Goal: Information Seeking & Learning: Learn about a topic

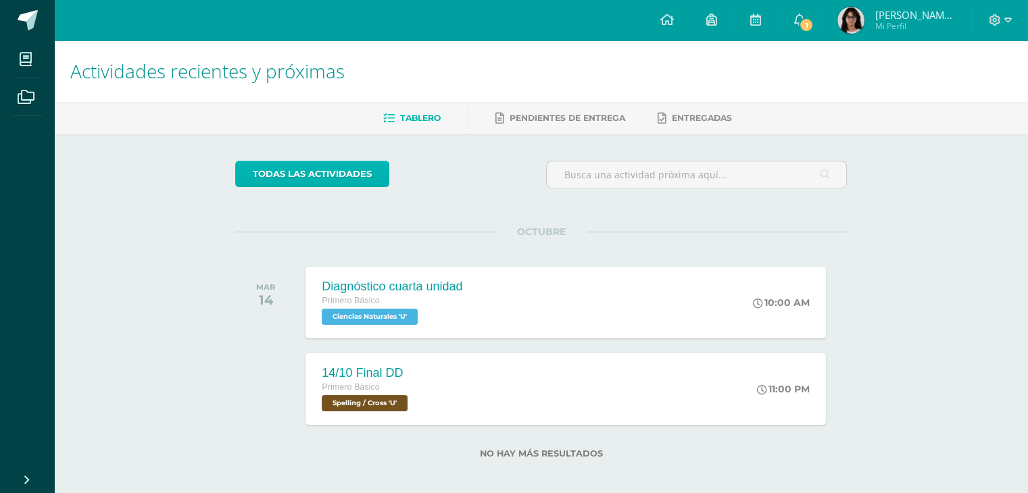
click at [354, 178] on link "todas las Actividades" at bounding box center [312, 174] width 154 height 26
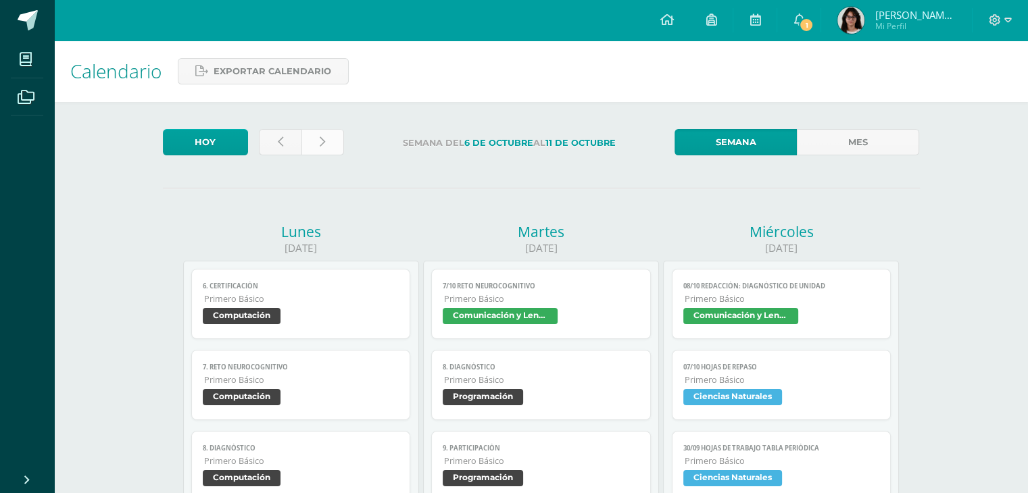
click at [322, 141] on icon at bounding box center [322, 142] width 5 height 11
click at [318, 149] on link at bounding box center [322, 142] width 43 height 26
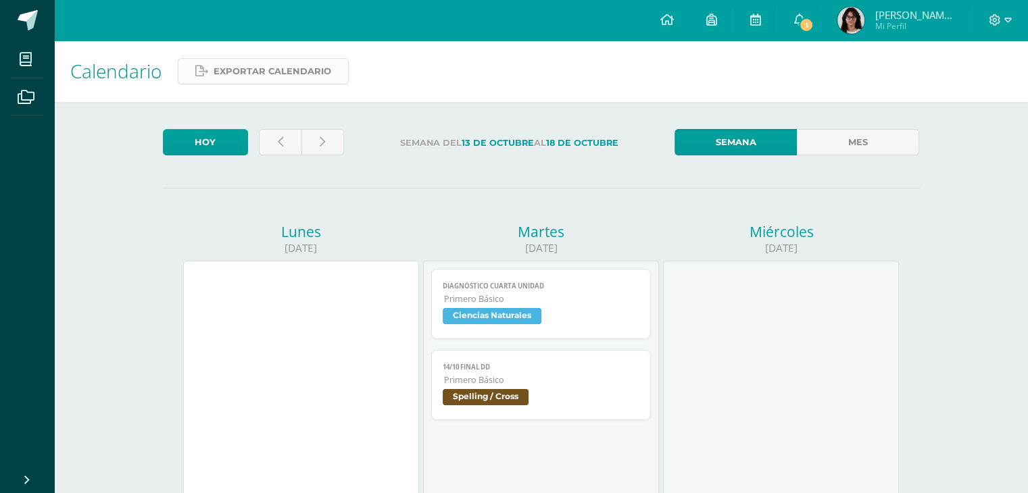
click at [264, 73] on span "Exportar calendario" at bounding box center [273, 71] width 118 height 25
click at [301, 325] on div at bounding box center [301, 379] width 236 height 237
drag, startPoint x: 276, startPoint y: 235, endPoint x: 283, endPoint y: 236, distance: 6.8
click at [276, 235] on div "Lunes" at bounding box center [301, 231] width 236 height 19
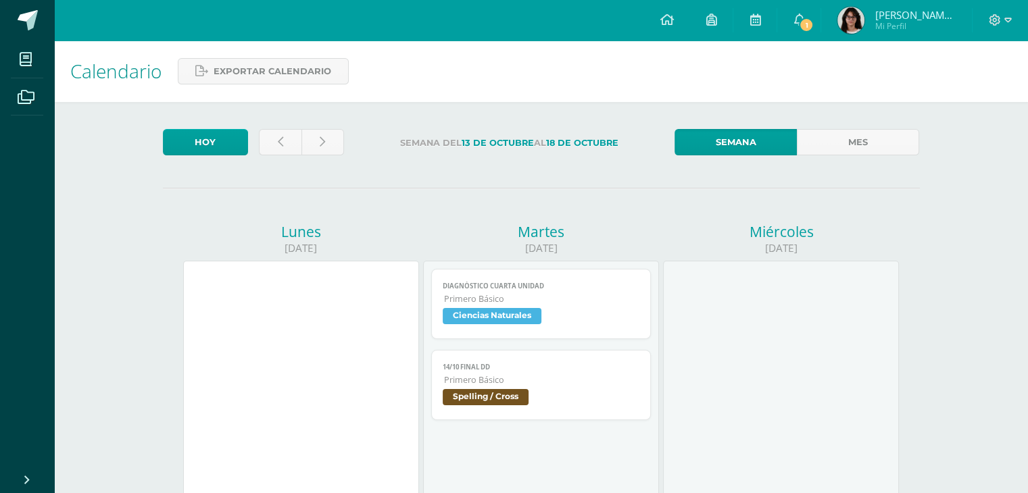
click at [287, 237] on div "Lunes" at bounding box center [301, 231] width 236 height 19
click at [814, 26] on span "1" at bounding box center [806, 25] width 15 height 15
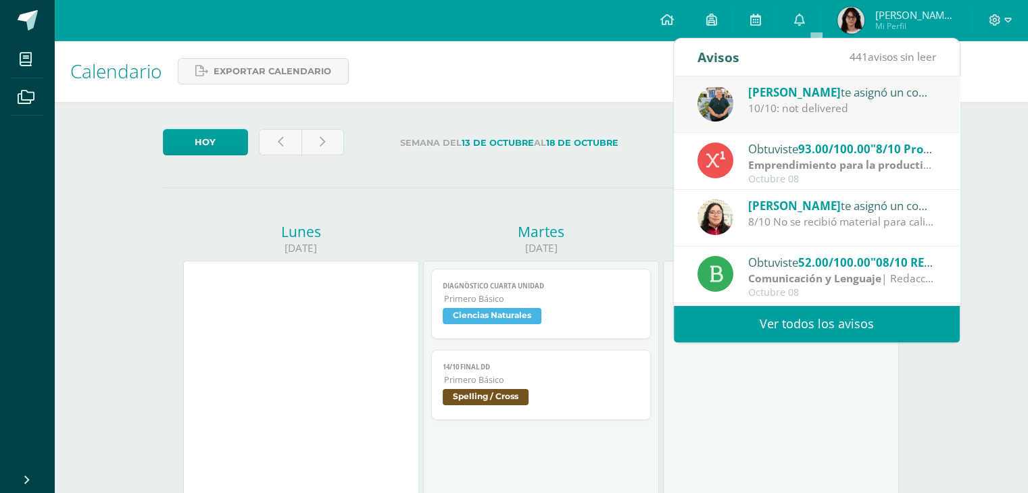
click at [810, 91] on span "[PERSON_NAME]" at bounding box center [794, 92] width 93 height 16
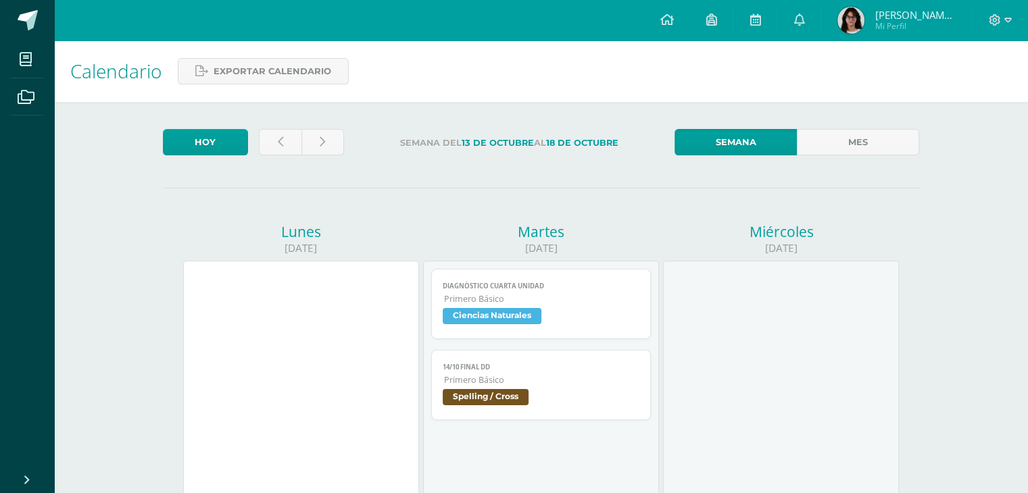
click at [300, 234] on div "Lunes" at bounding box center [301, 231] width 236 height 19
click at [297, 246] on div "13/10/2025" at bounding box center [301, 248] width 236 height 14
click at [837, 148] on link "Mes" at bounding box center [858, 142] width 122 height 26
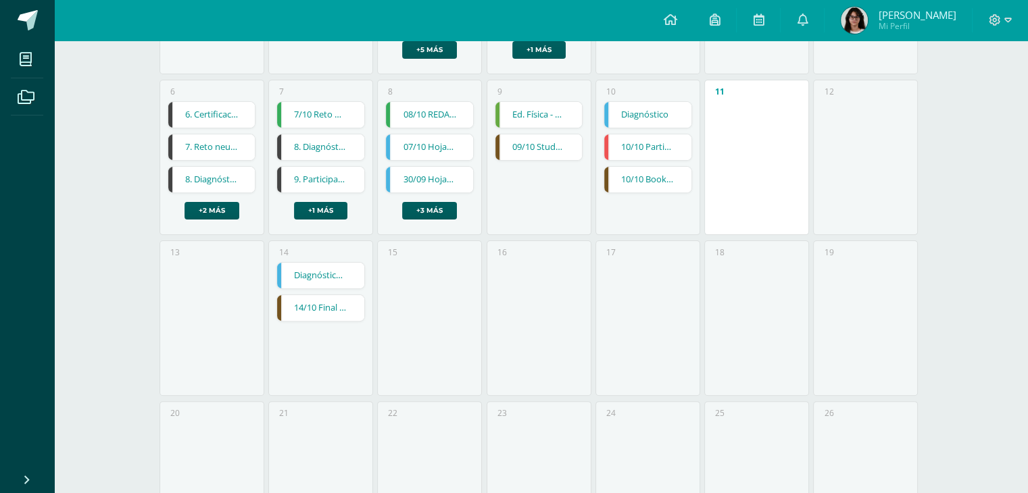
scroll to position [334, 0]
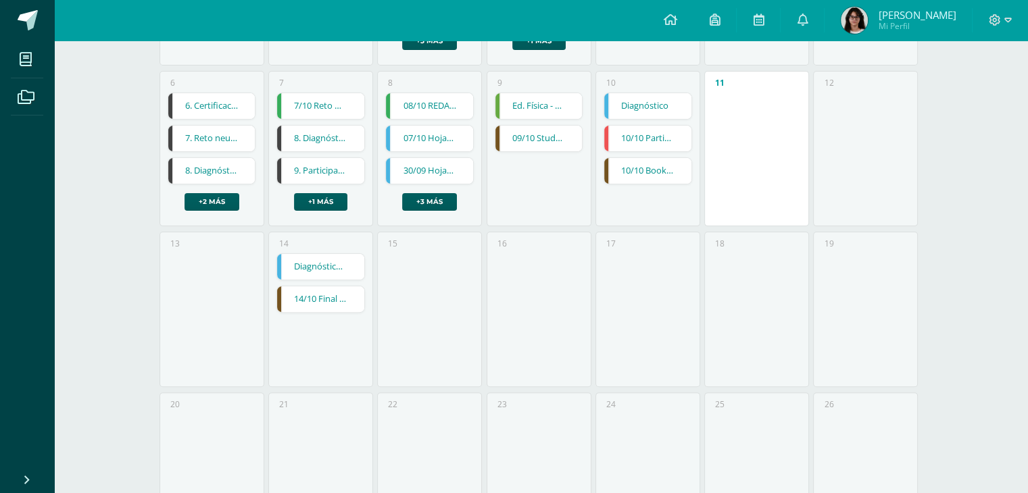
click at [330, 272] on link "Diagnóstico cuarta unidad" at bounding box center [320, 267] width 87 height 26
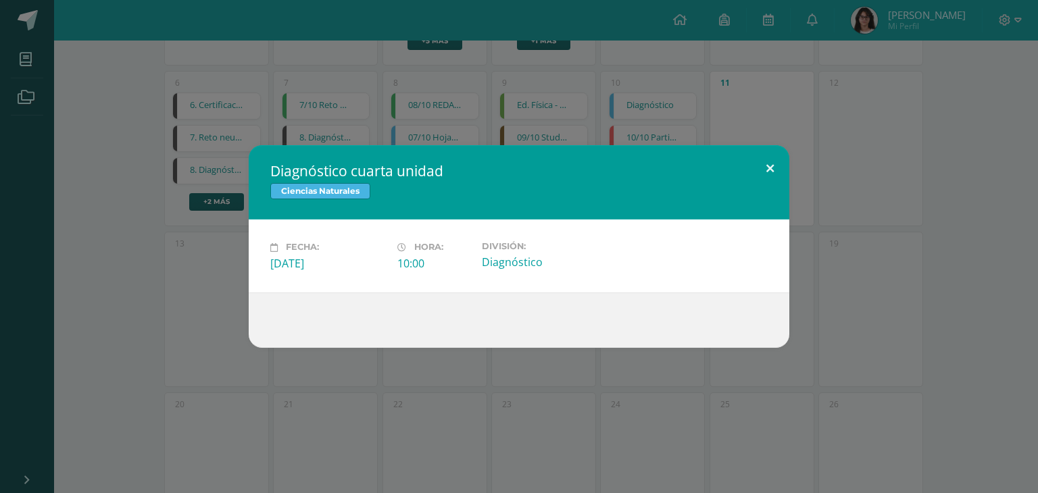
drag, startPoint x: 770, startPoint y: 164, endPoint x: 771, endPoint y: 171, distance: 7.5
click at [771, 171] on button at bounding box center [770, 168] width 39 height 46
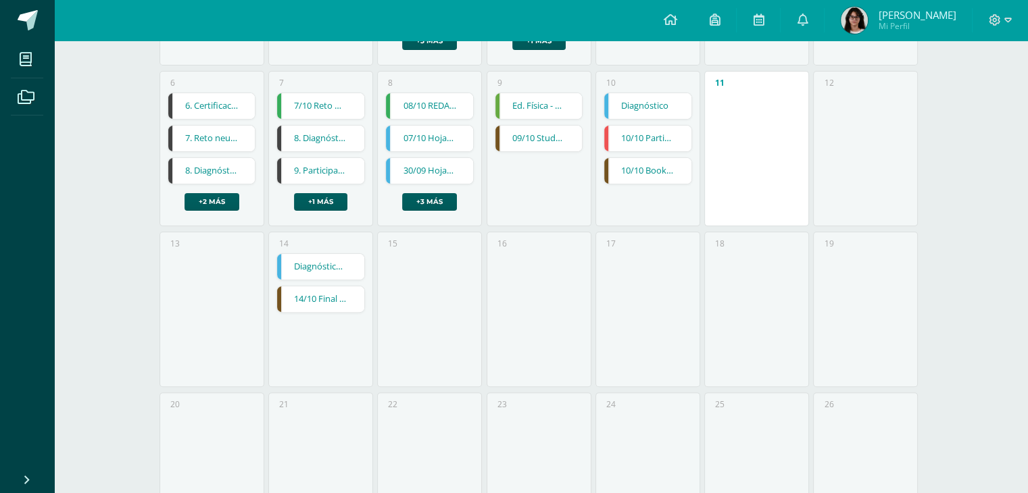
click at [325, 310] on link "14/10 Final DD" at bounding box center [320, 300] width 87 height 26
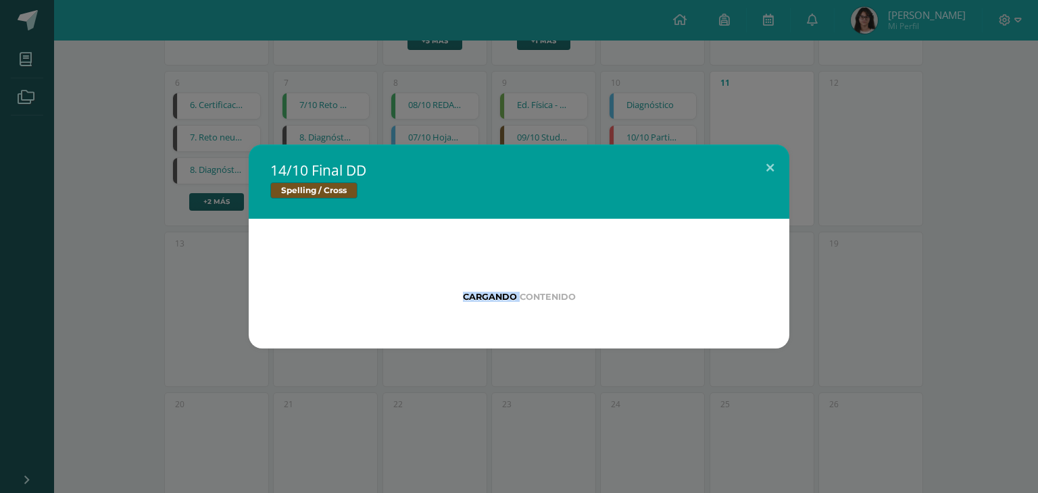
click at [325, 310] on div "Cargando contenido" at bounding box center [519, 284] width 541 height 130
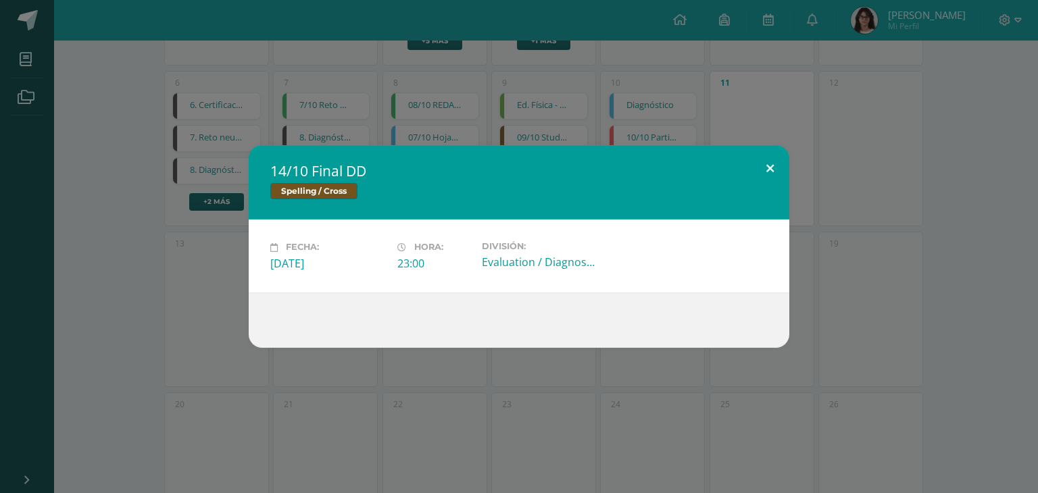
click at [773, 166] on button at bounding box center [770, 168] width 39 height 46
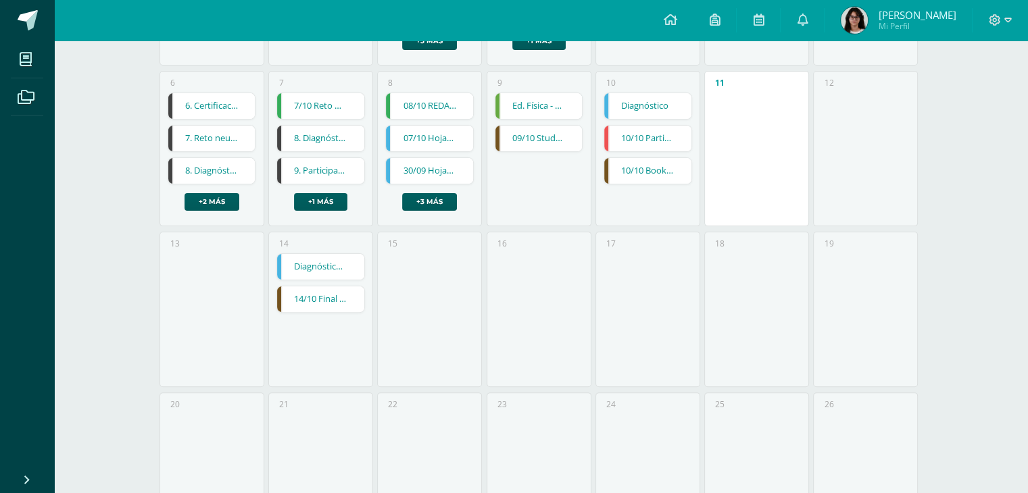
click at [665, 114] on link "Diagnóstico" at bounding box center [647, 106] width 87 height 26
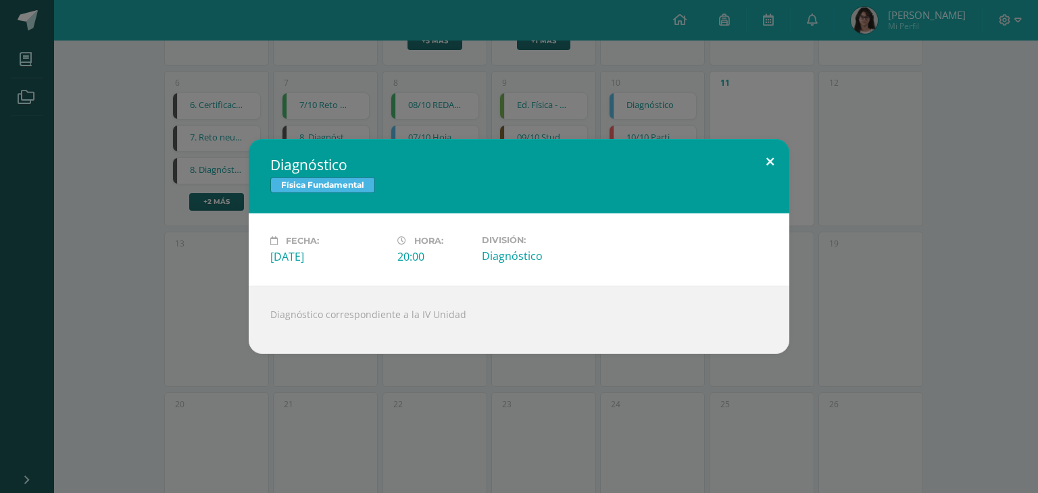
click at [765, 162] on button at bounding box center [770, 162] width 39 height 46
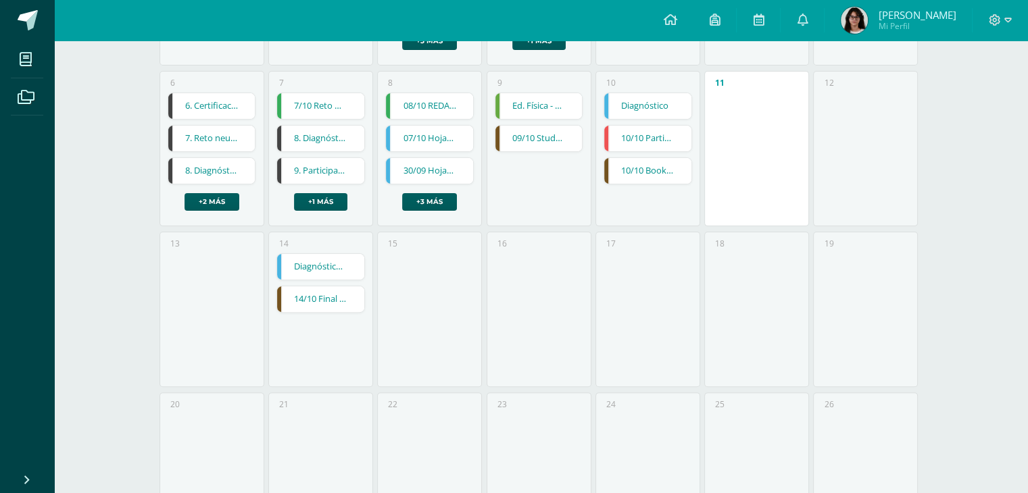
click at [224, 272] on div "13" at bounding box center [212, 309] width 105 height 155
click at [208, 174] on link "8. Diagnóstico" at bounding box center [211, 171] width 87 height 26
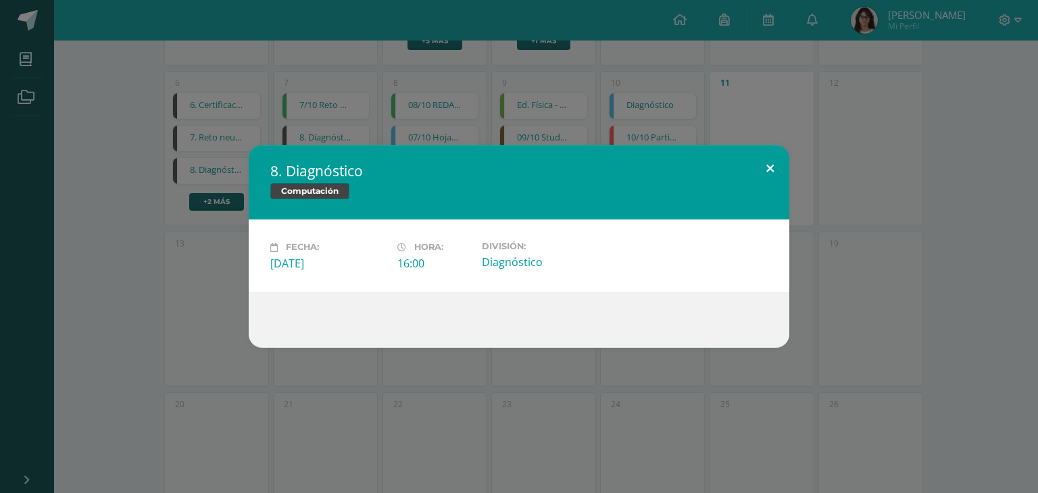
click at [768, 163] on button at bounding box center [770, 168] width 39 height 46
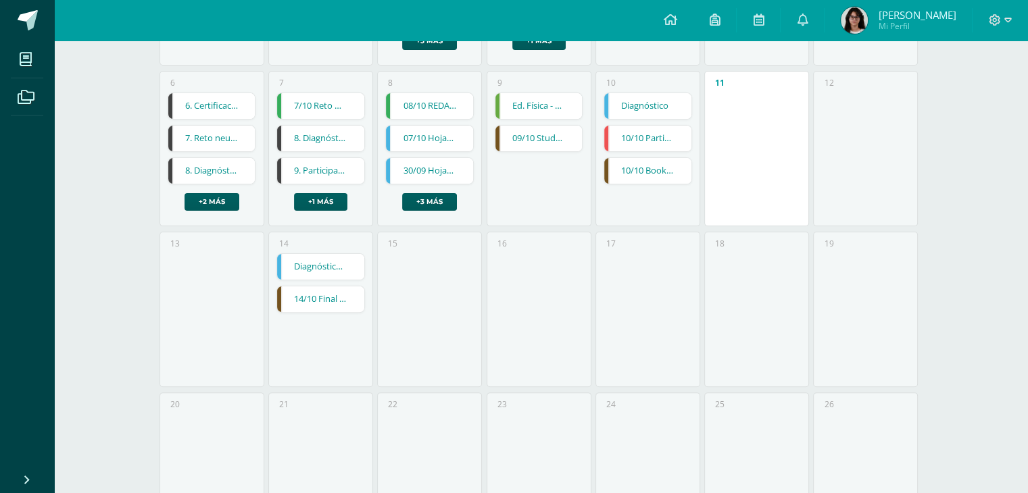
click at [333, 141] on link "8. Diagnóstico" at bounding box center [320, 139] width 87 height 26
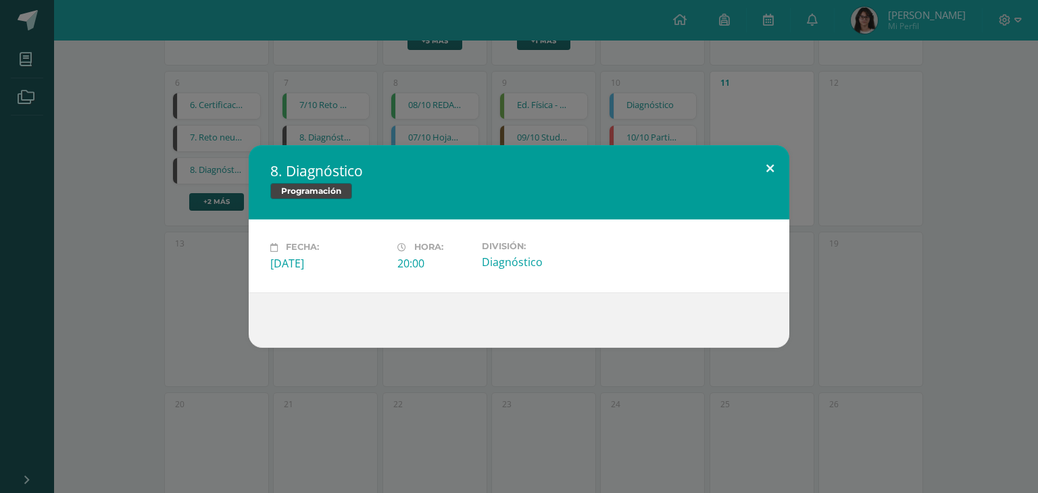
click at [768, 166] on button at bounding box center [770, 168] width 39 height 46
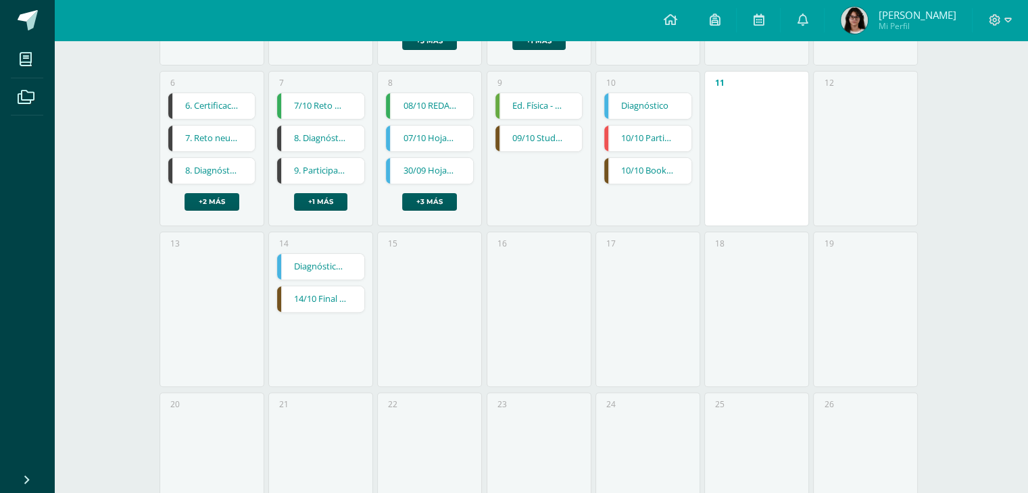
click at [548, 152] on div "9 Ed. Física - RETO NEUROCOGNITIVO Voleibol - S8 Ed. Física - RETO NEUROCOGNITI…" at bounding box center [539, 148] width 105 height 155
click at [547, 144] on link "09/10 Study Guide: Forms" at bounding box center [538, 139] width 87 height 26
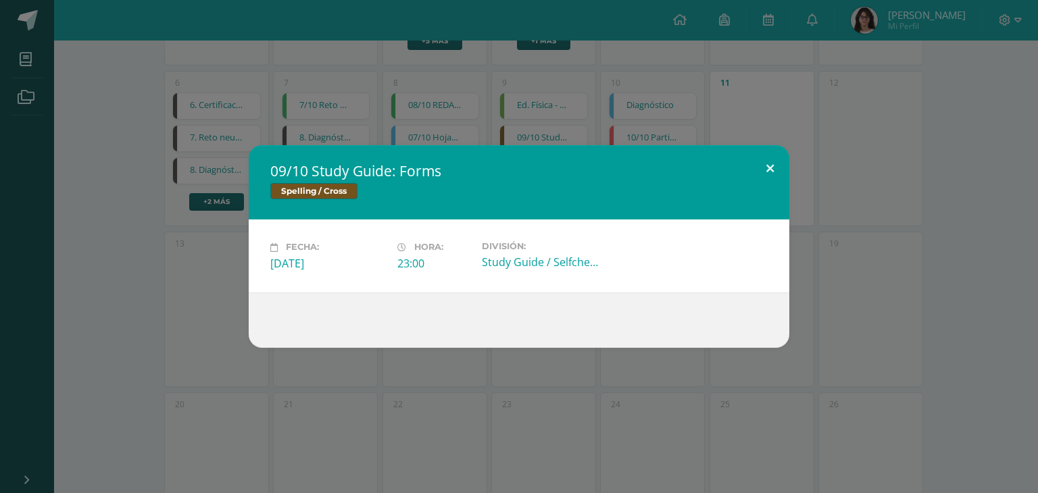
click at [759, 168] on button at bounding box center [770, 168] width 39 height 46
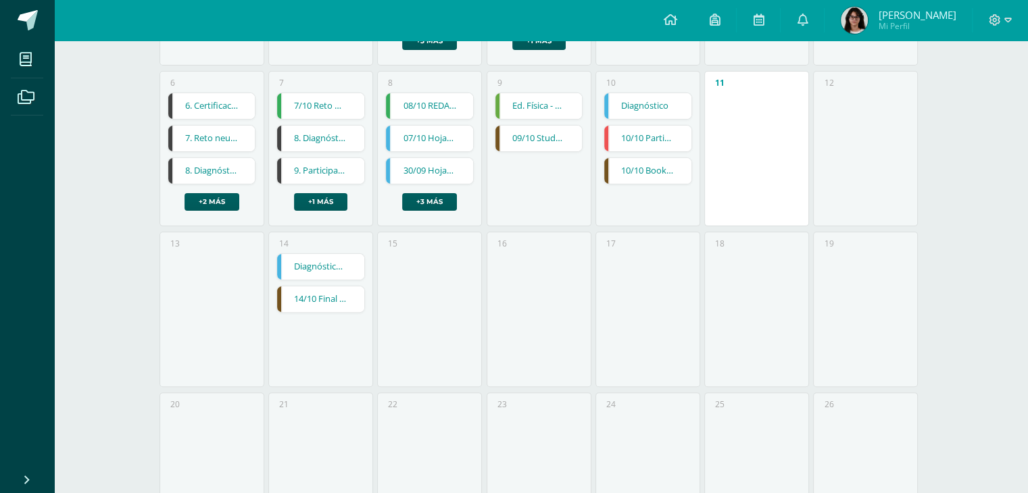
click at [219, 266] on div "13" at bounding box center [212, 309] width 105 height 155
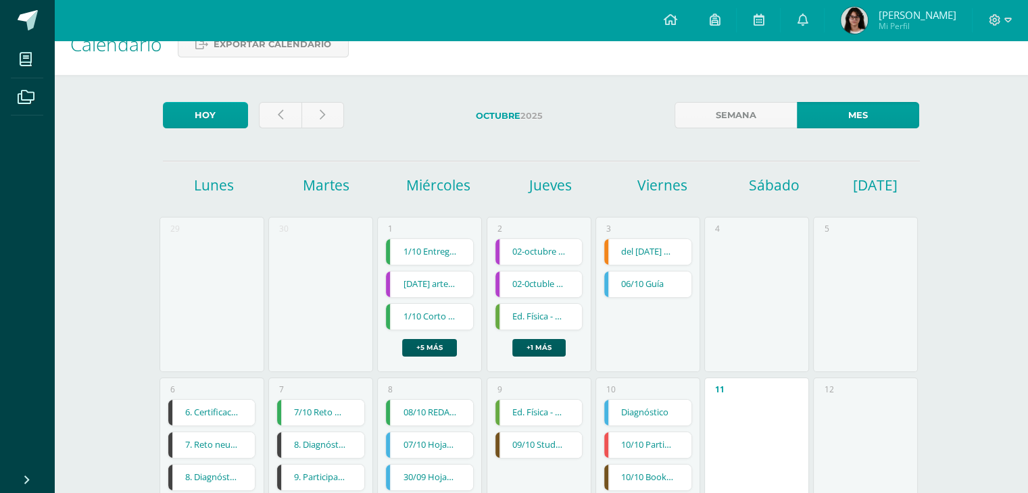
scroll to position [0, 0]
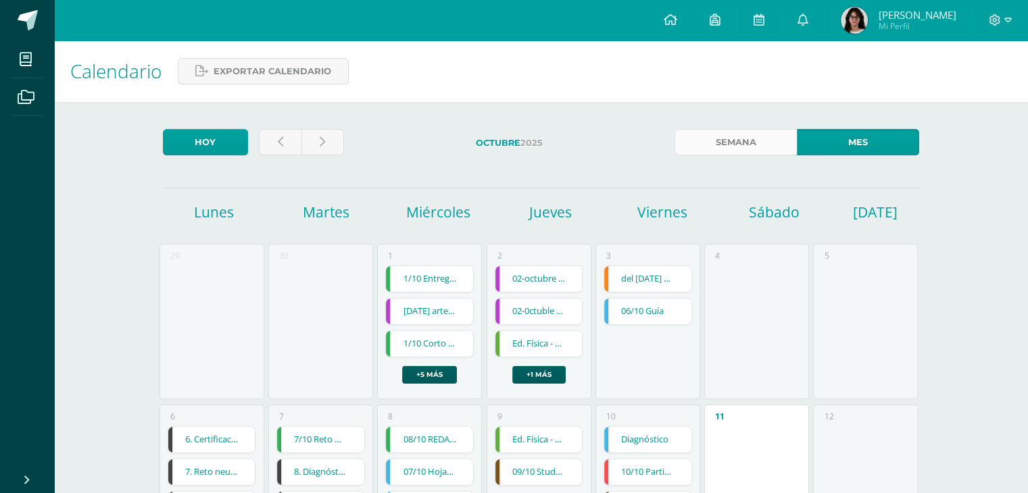
click at [729, 143] on link "Semana" at bounding box center [736, 142] width 122 height 26
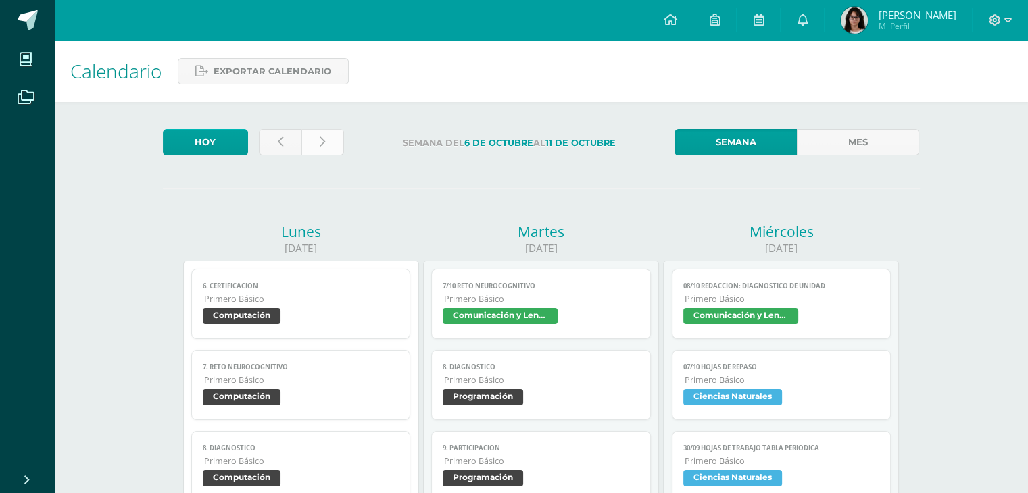
click at [333, 145] on link at bounding box center [322, 142] width 43 height 26
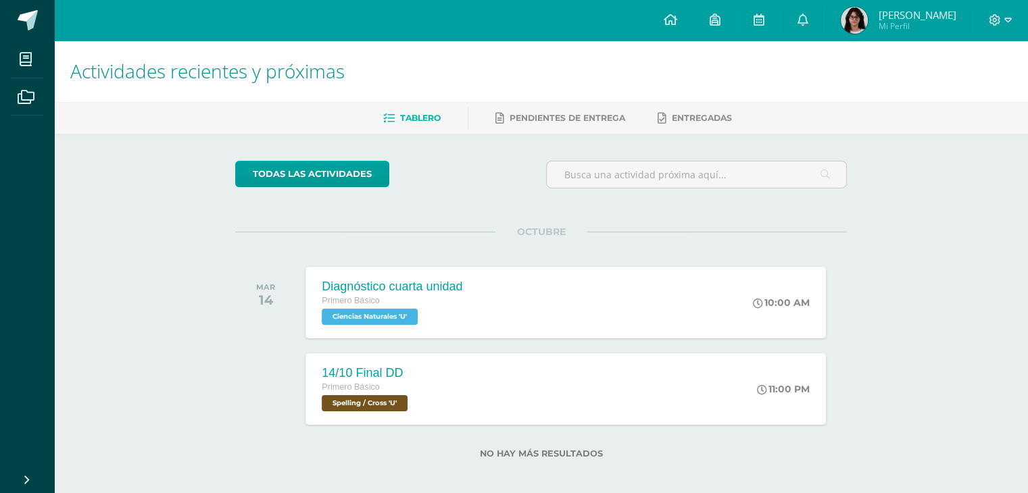
click at [441, 114] on ul "Tablero Pendientes de entrega Entregadas" at bounding box center [557, 118] width 974 height 22
click at [428, 114] on span "Tablero" at bounding box center [420, 118] width 41 height 10
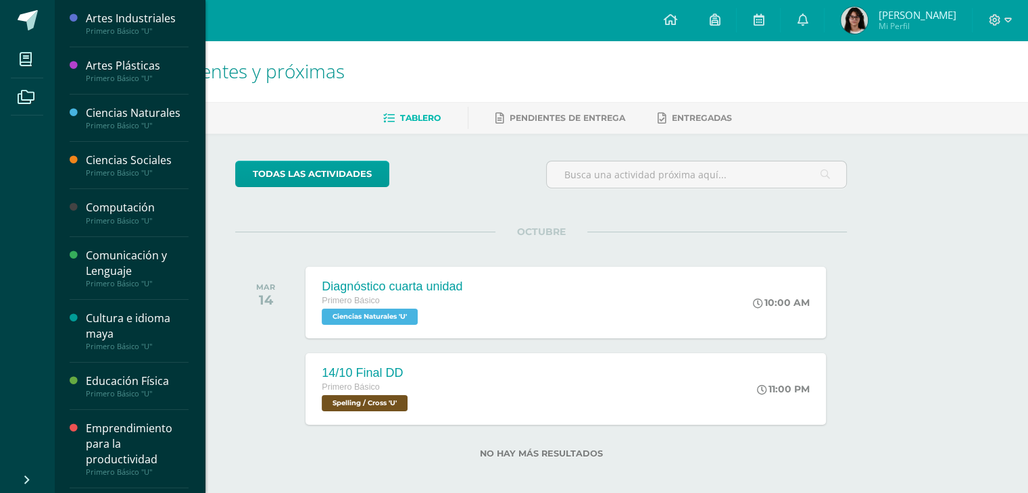
click at [116, 59] on div "Artes Plásticas" at bounding box center [137, 66] width 103 height 16
click at [116, 65] on div "Artes Plásticas" at bounding box center [137, 66] width 103 height 16
click at [35, 63] on span at bounding box center [26, 59] width 30 height 30
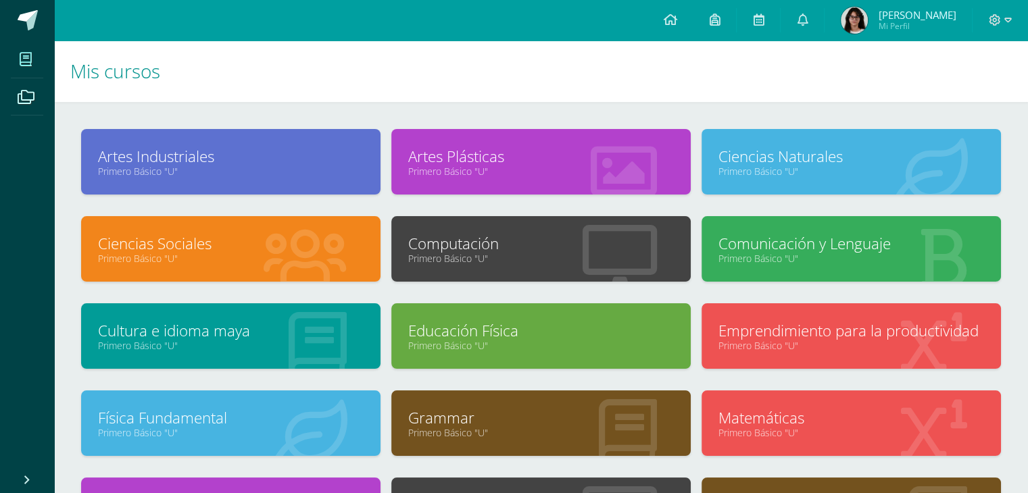
click at [187, 233] on link "Ciencias Sociales" at bounding box center [231, 243] width 266 height 21
click at [190, 241] on link "Ciencias Sociales" at bounding box center [231, 243] width 266 height 21
click at [764, 25] on icon at bounding box center [758, 20] width 11 height 12
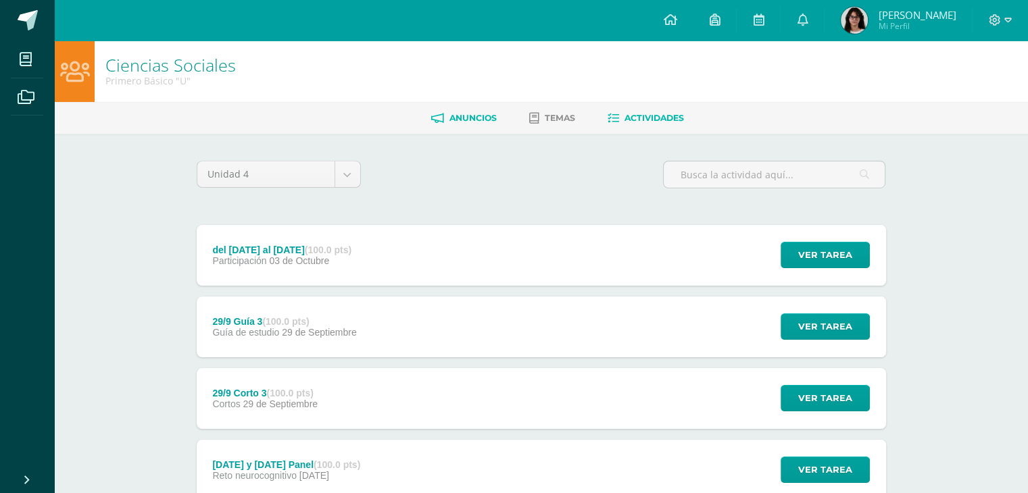
click at [458, 120] on span "Anuncios" at bounding box center [472, 118] width 47 height 10
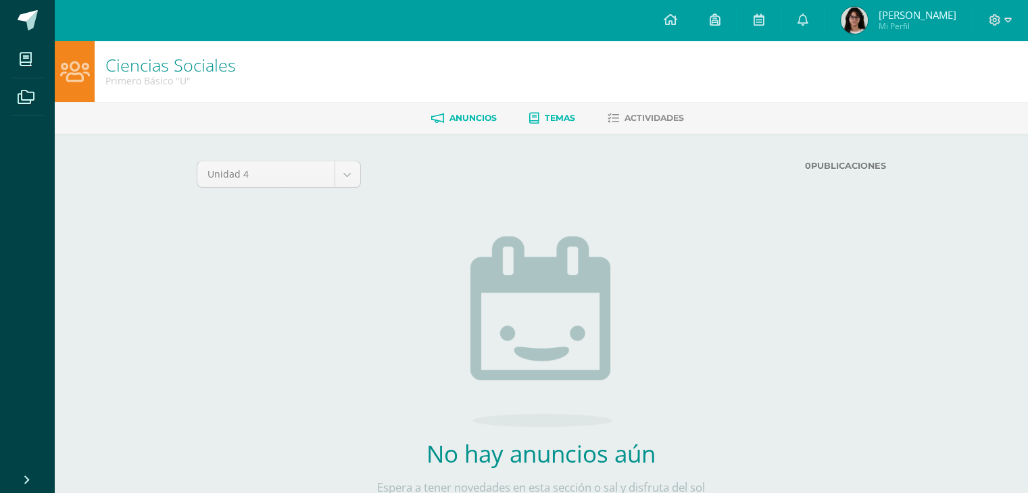
click at [538, 111] on link "Temas" at bounding box center [552, 118] width 46 height 22
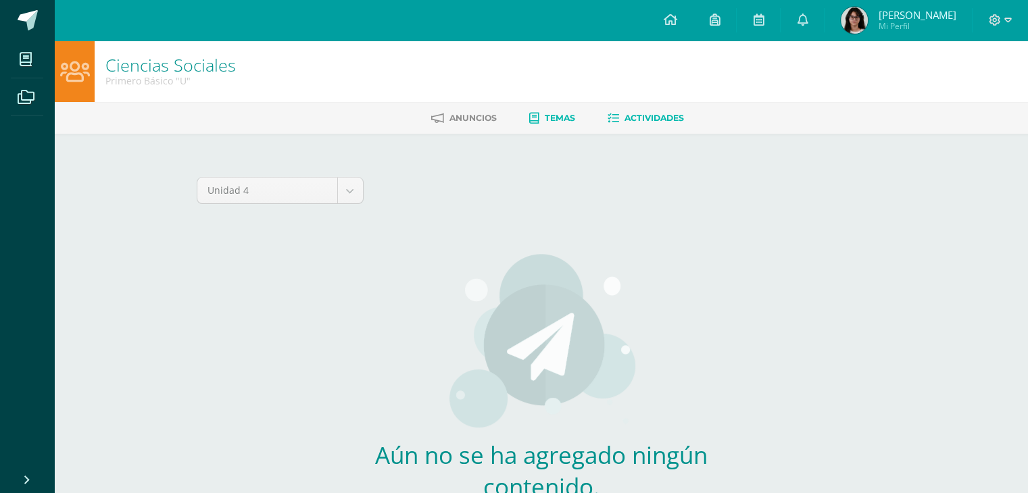
click at [646, 118] on span "Actividades" at bounding box center [653, 118] width 59 height 10
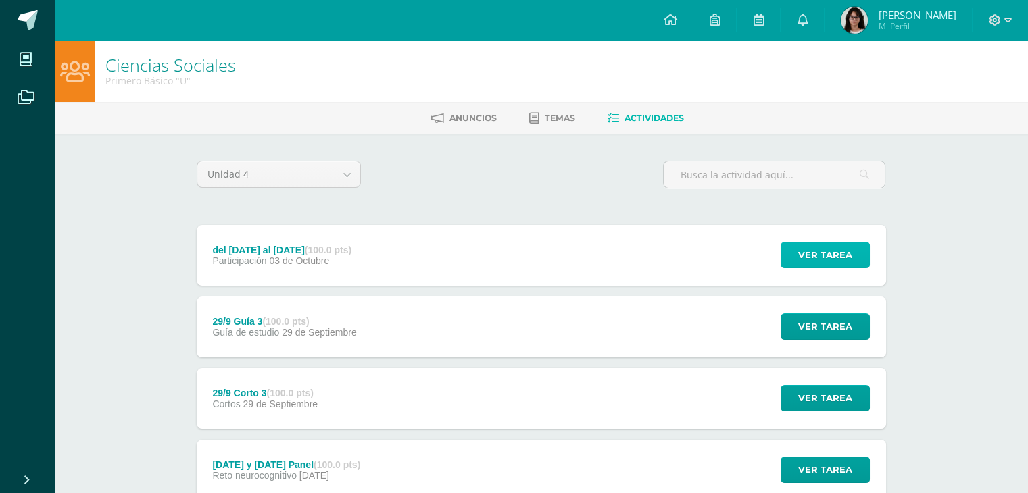
click at [818, 249] on span "Ver tarea" at bounding box center [825, 255] width 54 height 25
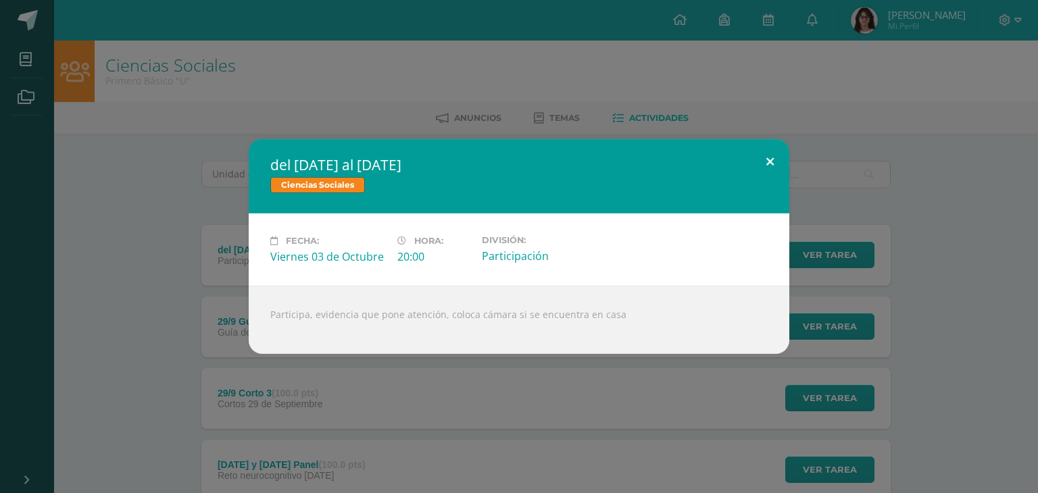
click at [770, 163] on button at bounding box center [770, 162] width 39 height 46
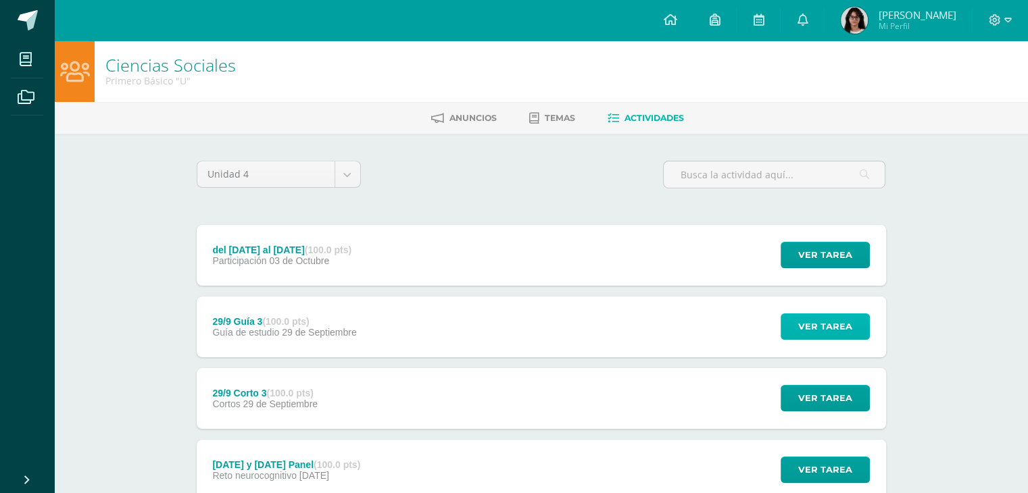
click at [833, 319] on span "Ver tarea" at bounding box center [825, 326] width 54 height 25
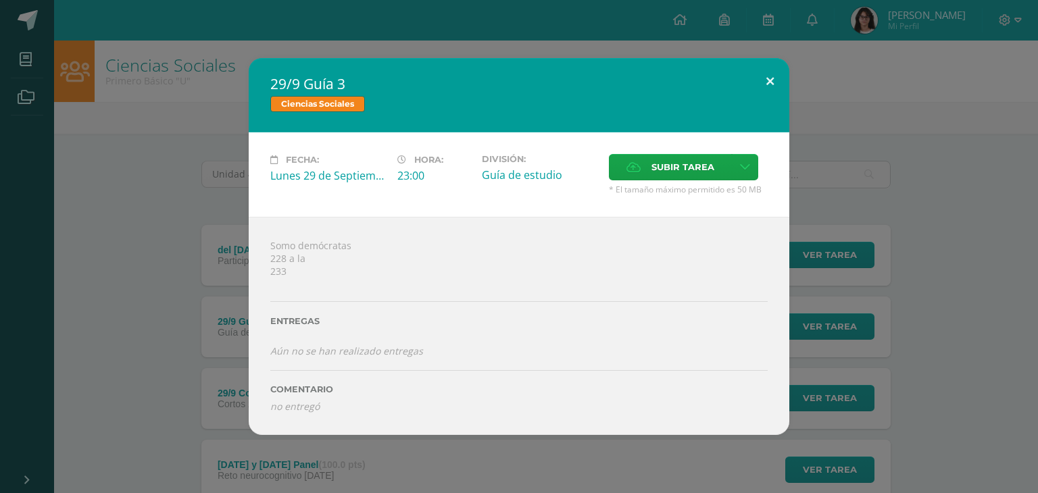
click at [767, 87] on button at bounding box center [770, 81] width 39 height 46
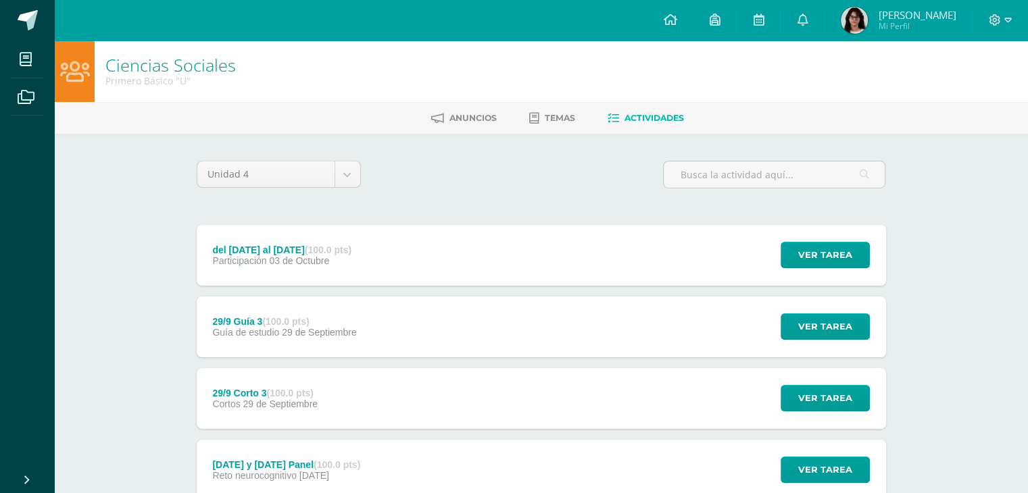
click at [309, 466] on div "25 y 29 de septiembre Panel (100.0 pts)" at bounding box center [286, 465] width 148 height 11
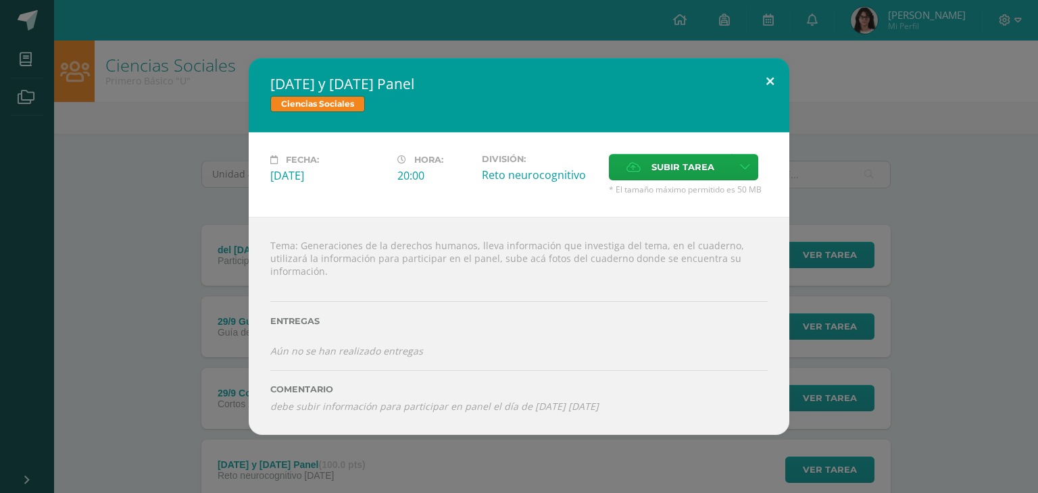
click at [772, 87] on button at bounding box center [770, 81] width 39 height 46
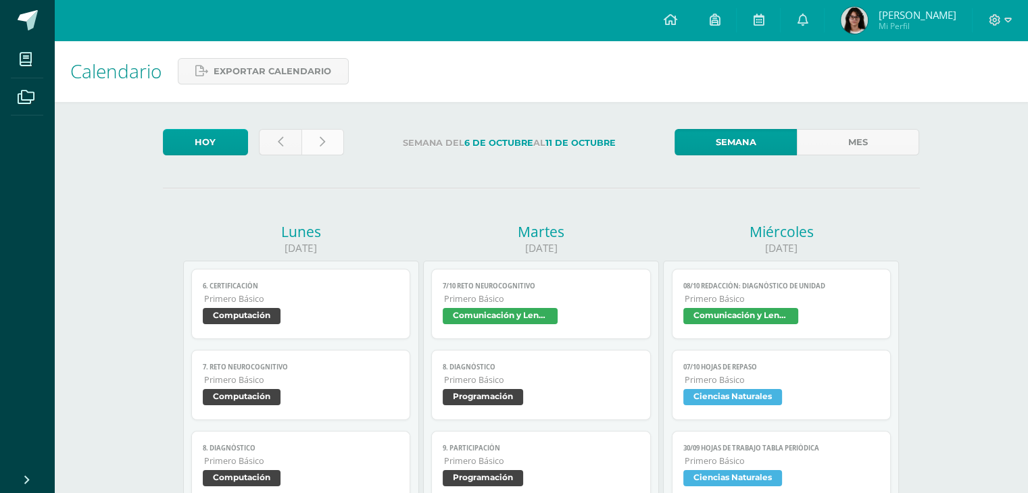
click at [333, 143] on link at bounding box center [322, 142] width 43 height 26
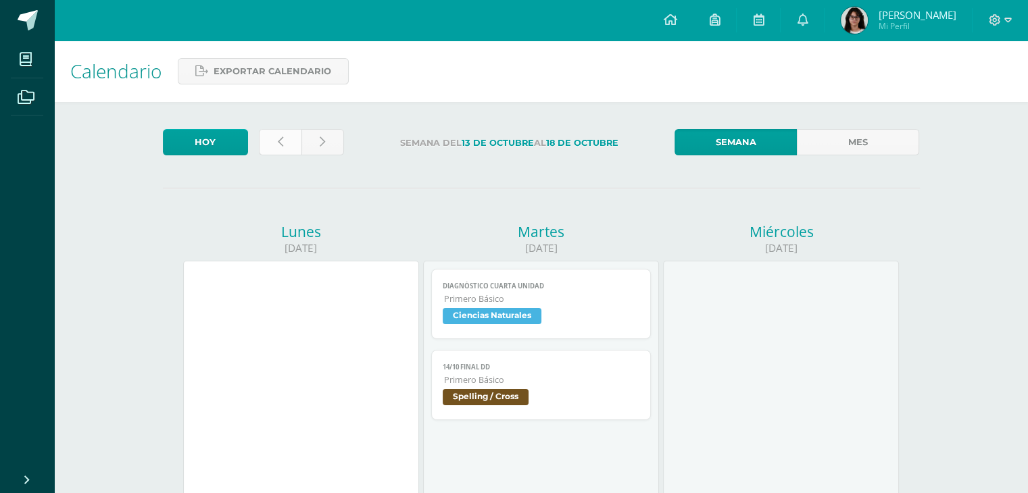
click at [275, 145] on link at bounding box center [280, 142] width 43 height 26
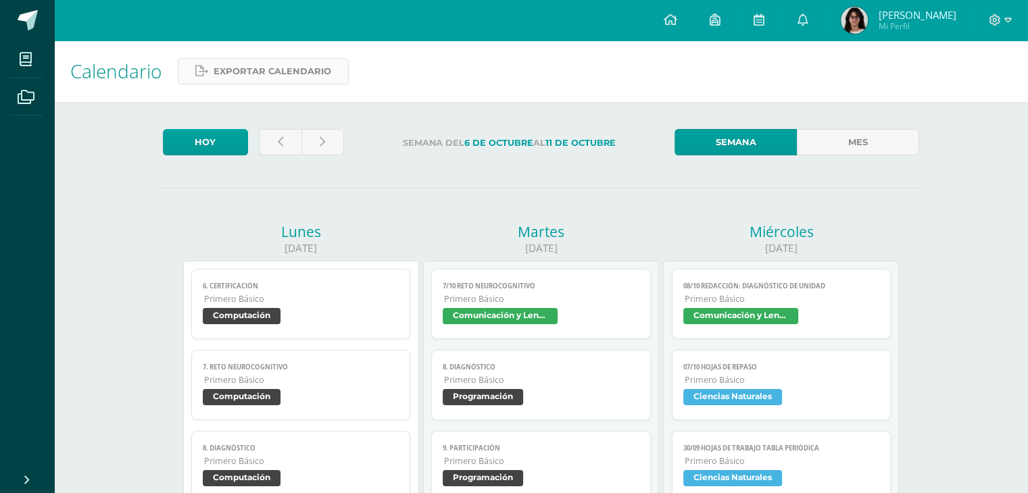
click at [278, 78] on span "Exportar calendario" at bounding box center [273, 71] width 118 height 25
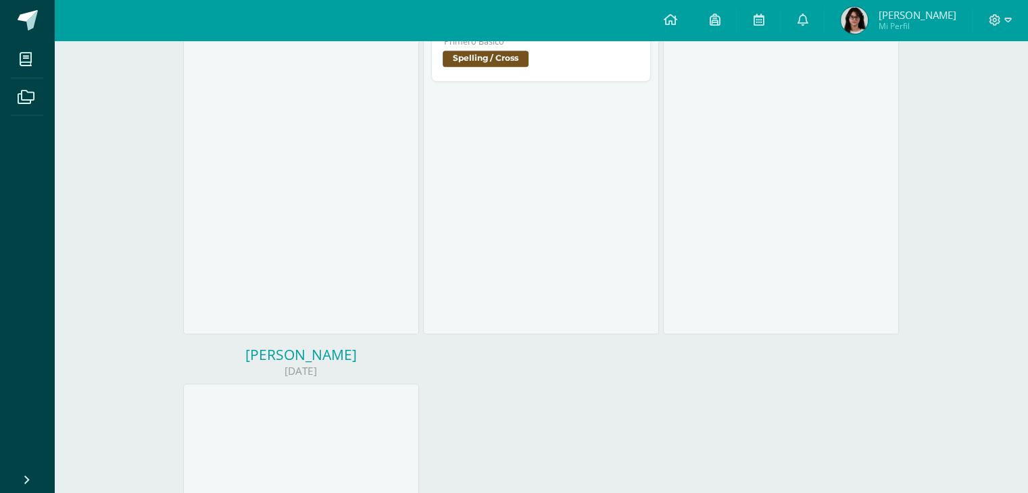
scroll to position [1408, 0]
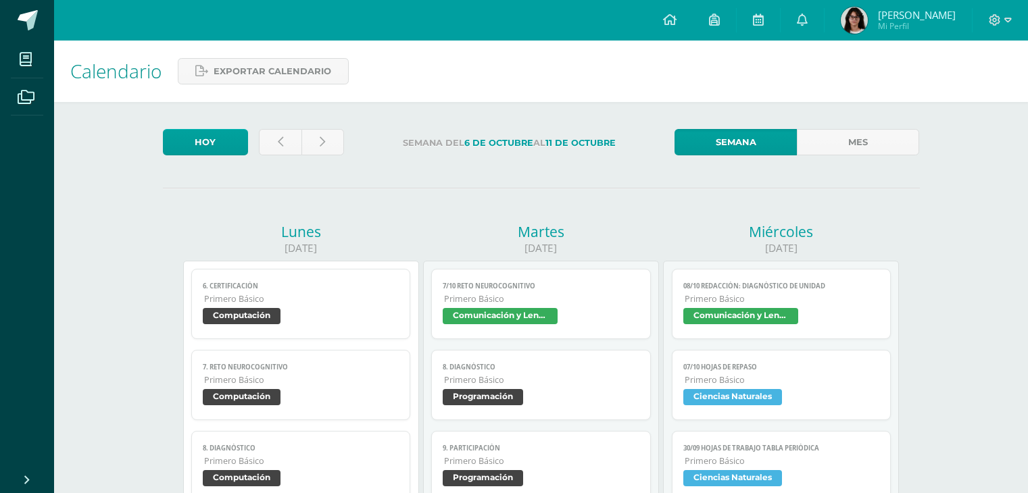
scroll to position [1408, 0]
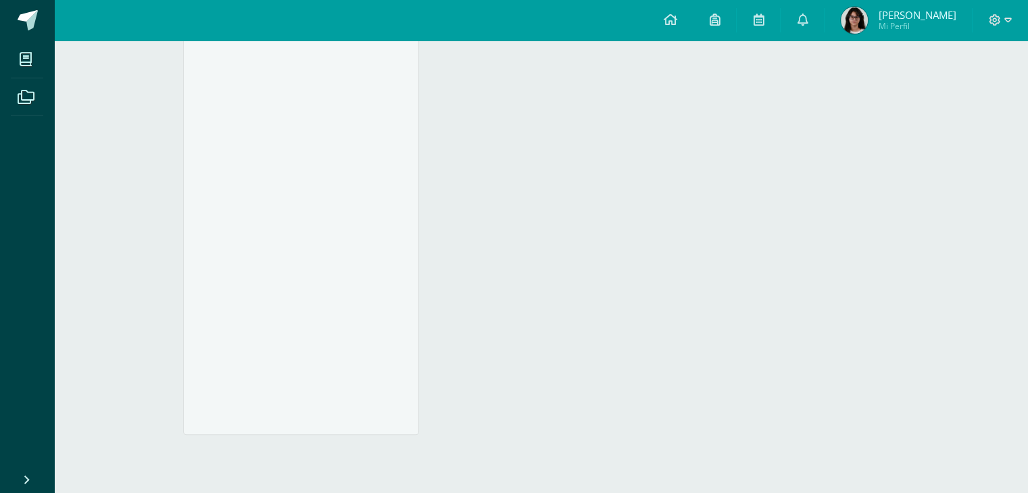
click at [933, 18] on span "[PERSON_NAME]" at bounding box center [917, 15] width 78 height 14
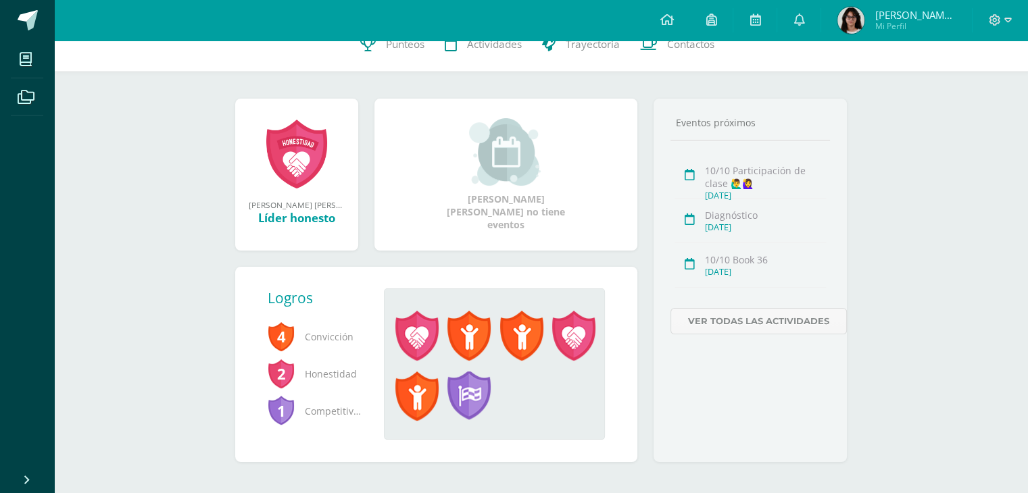
scroll to position [164, 0]
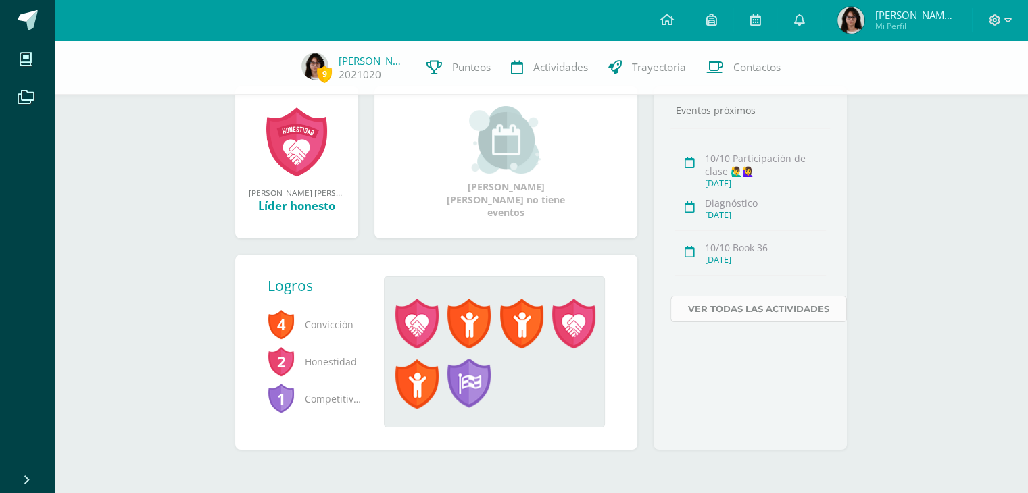
click at [752, 320] on link "Ver todas las actividades" at bounding box center [758, 309] width 176 height 26
click at [757, 313] on link "Ver todas las actividades" at bounding box center [758, 309] width 176 height 26
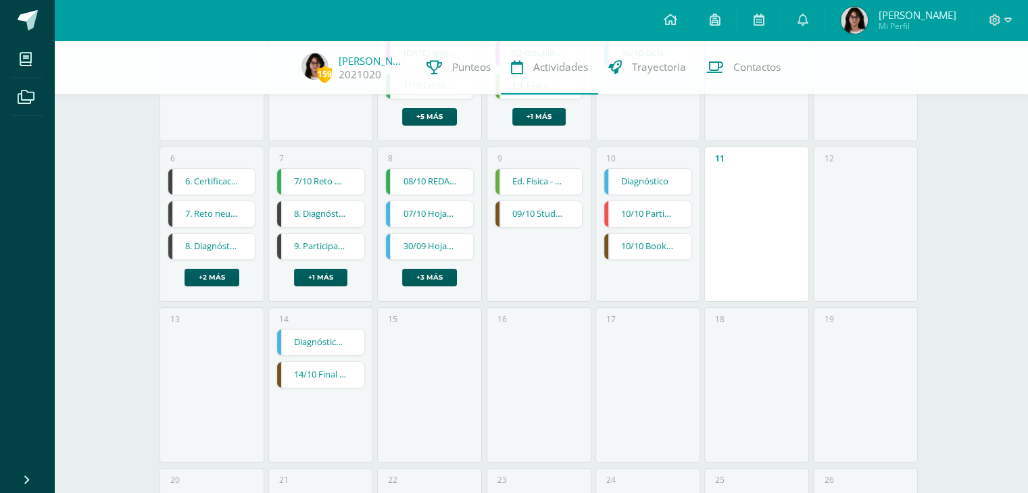
scroll to position [251, 0]
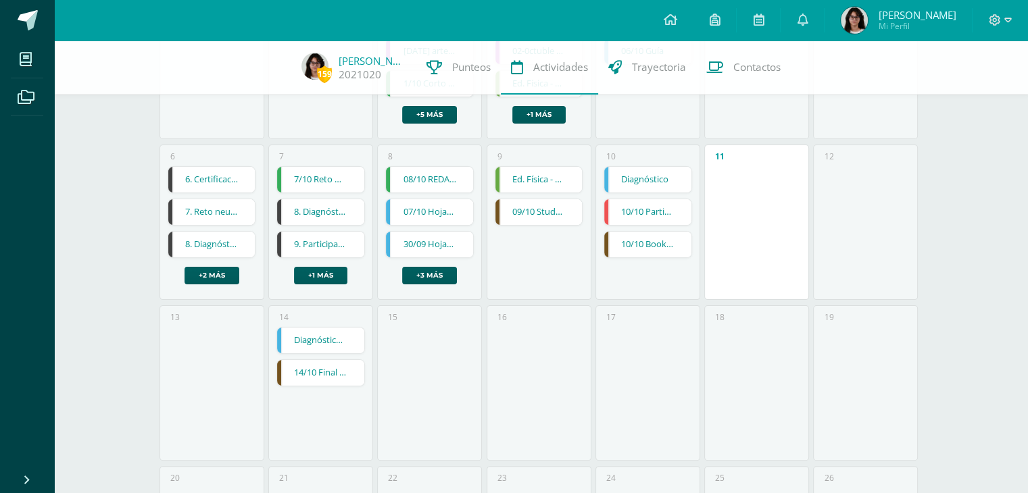
click at [330, 376] on link "14/10 Final DD" at bounding box center [320, 373] width 87 height 26
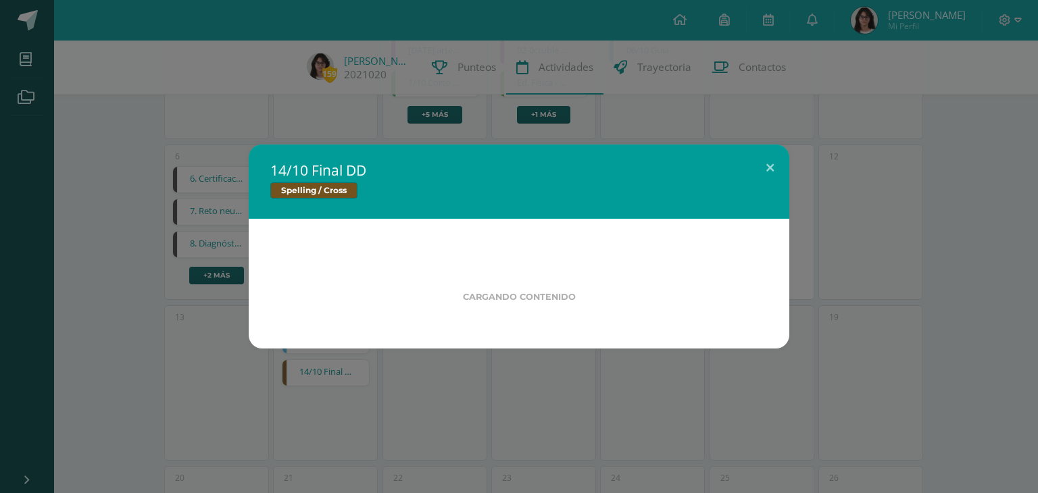
click at [330, 376] on div "14/10 Final DD Spelling / Cross Cargando contenido Loading..." at bounding box center [519, 246] width 1038 height 493
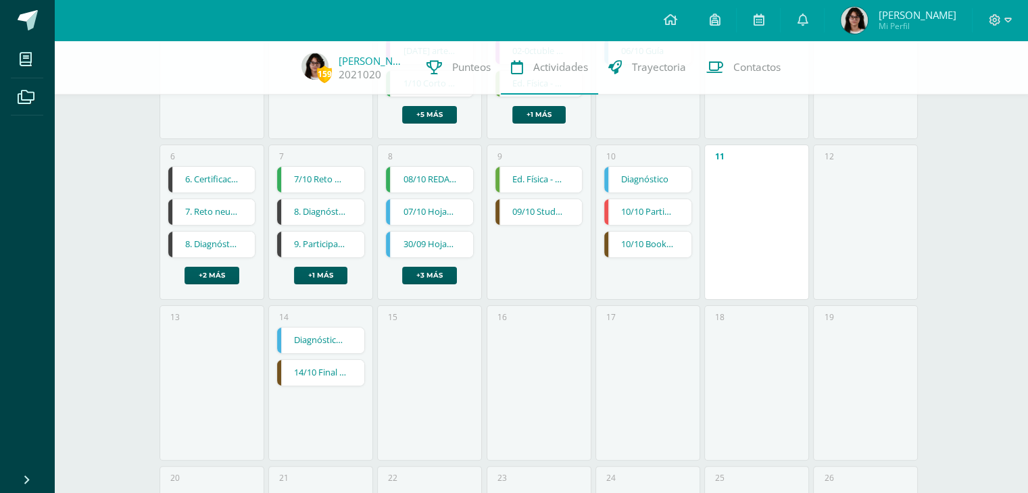
click at [330, 369] on link "14/10 Final DD" at bounding box center [320, 373] width 87 height 26
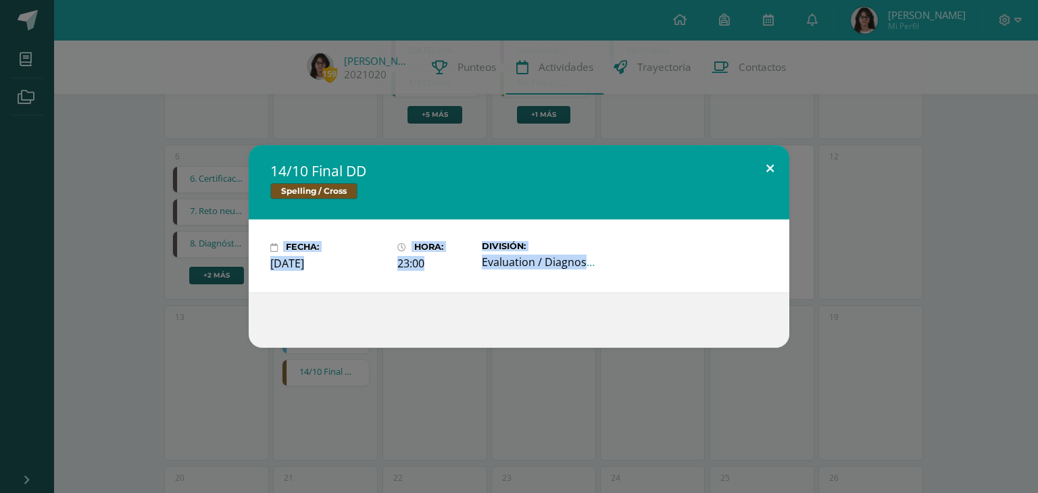
click at [775, 168] on button at bounding box center [770, 168] width 39 height 46
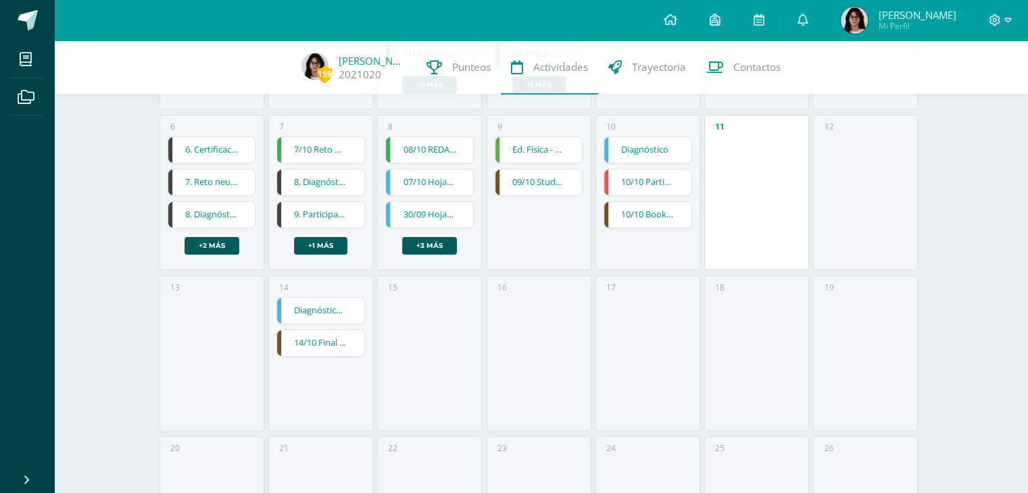
scroll to position [223, 0]
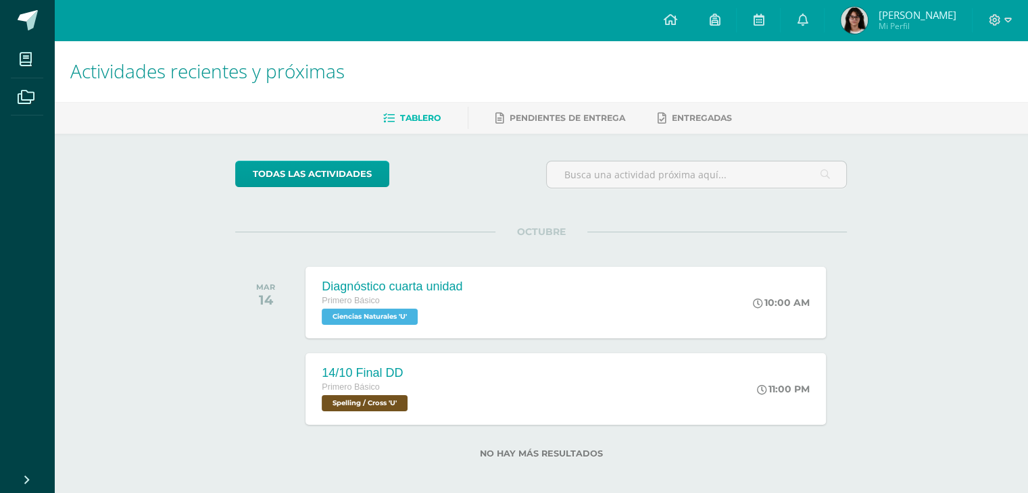
click at [435, 109] on link "Tablero" at bounding box center [411, 118] width 57 height 22
click at [424, 116] on span "Tablero" at bounding box center [420, 118] width 41 height 10
click at [595, 114] on span "Pendientes de entrega" at bounding box center [568, 118] width 116 height 10
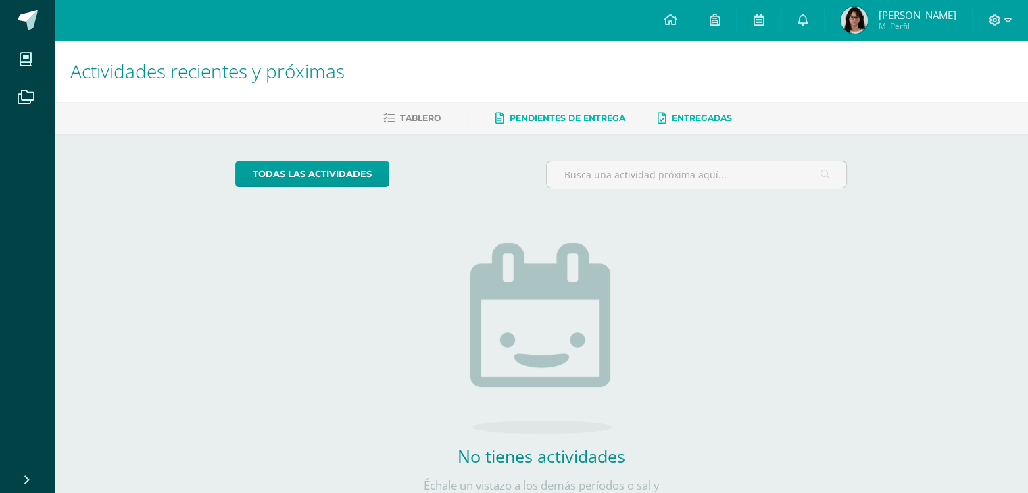
click at [690, 117] on span "Entregadas" at bounding box center [702, 118] width 60 height 10
click at [816, 11] on link at bounding box center [802, 20] width 43 height 41
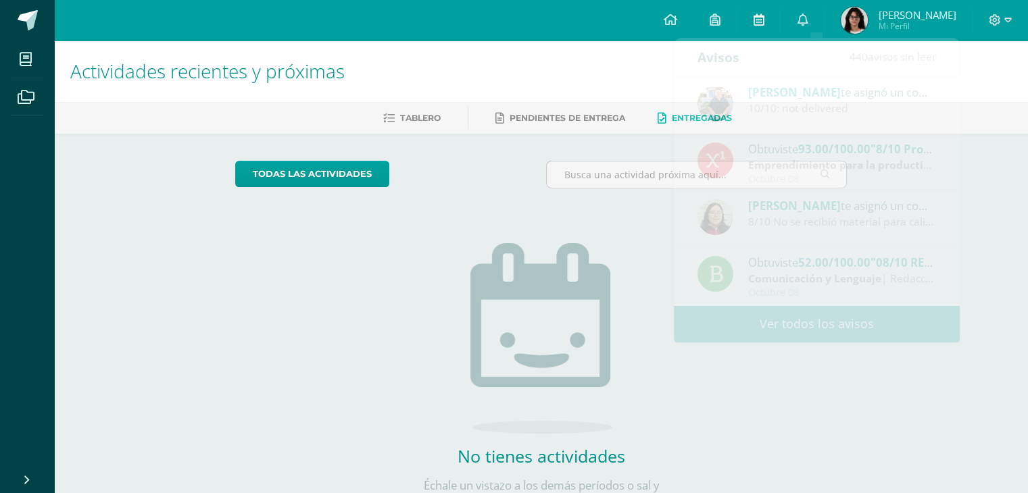
click at [778, 17] on link at bounding box center [758, 20] width 43 height 41
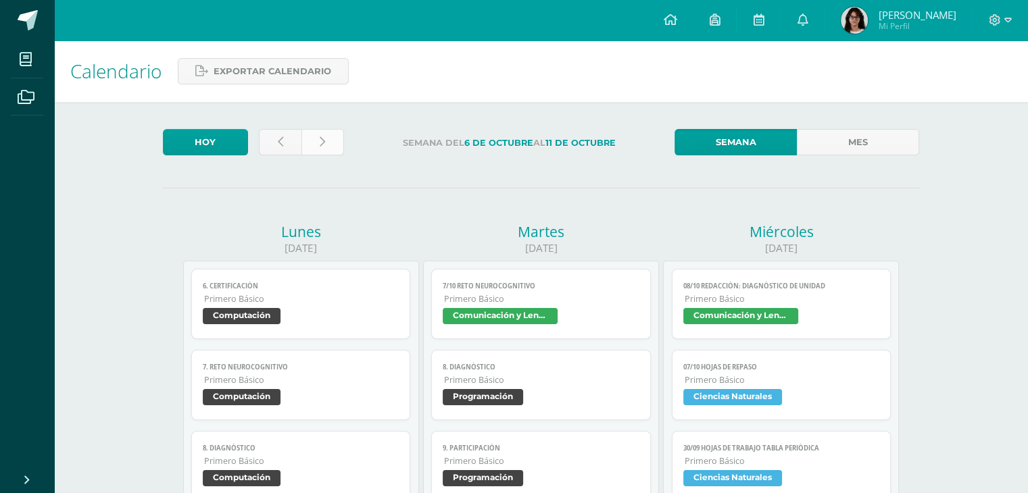
click at [315, 147] on link at bounding box center [322, 142] width 43 height 26
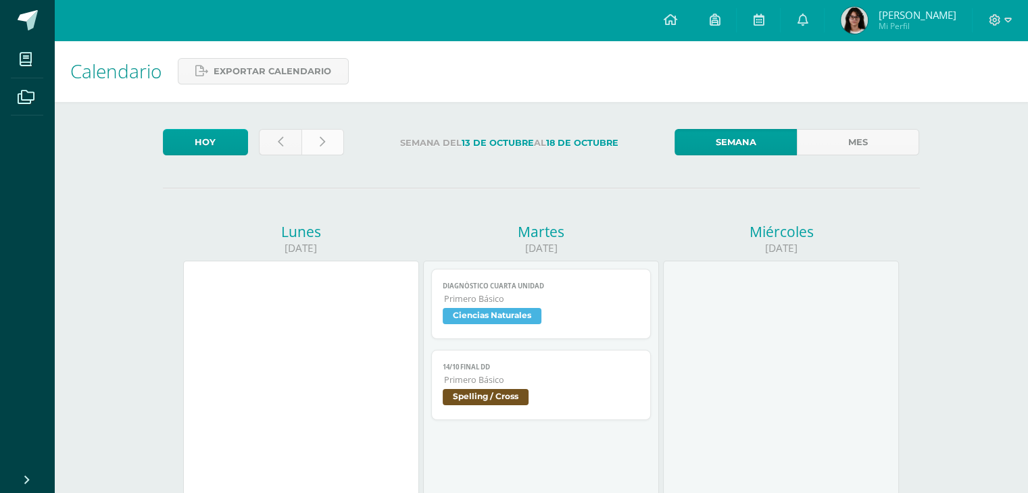
click at [328, 136] on link at bounding box center [322, 142] width 43 height 26
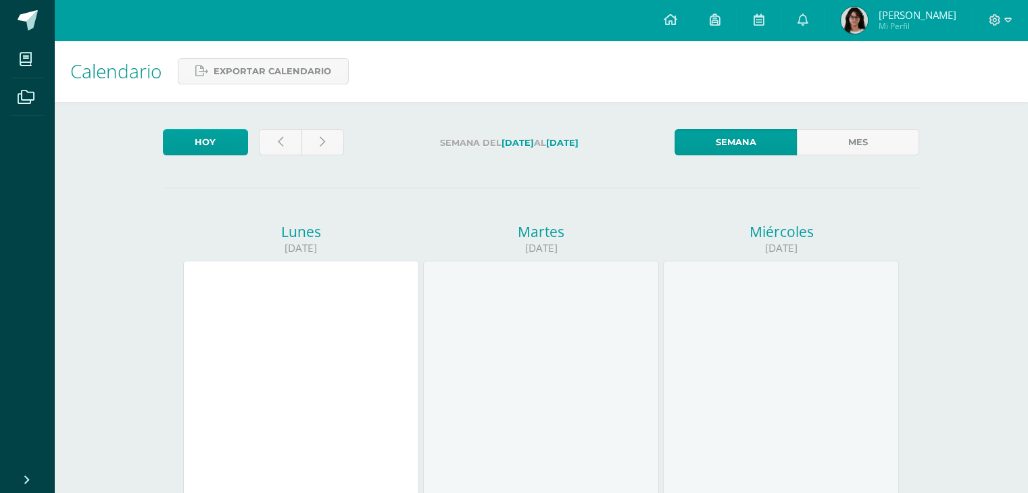
click at [593, 276] on div at bounding box center [541, 379] width 236 height 237
